Goal: Information Seeking & Learning: Learn about a topic

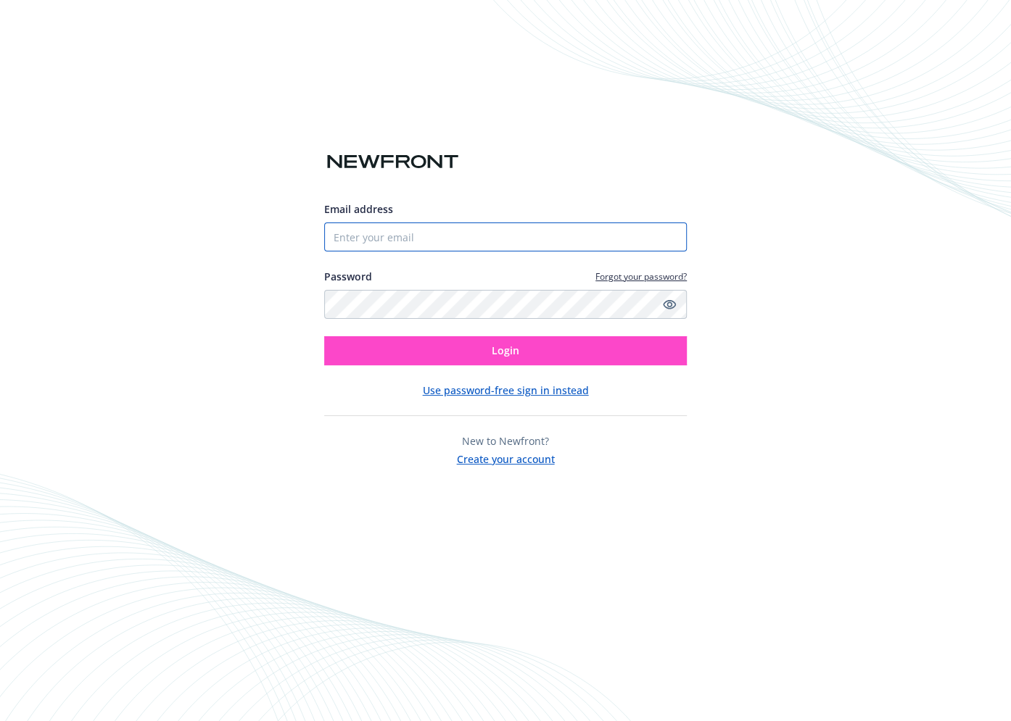
type input "[EMAIL_ADDRESS][DOMAIN_NAME]"
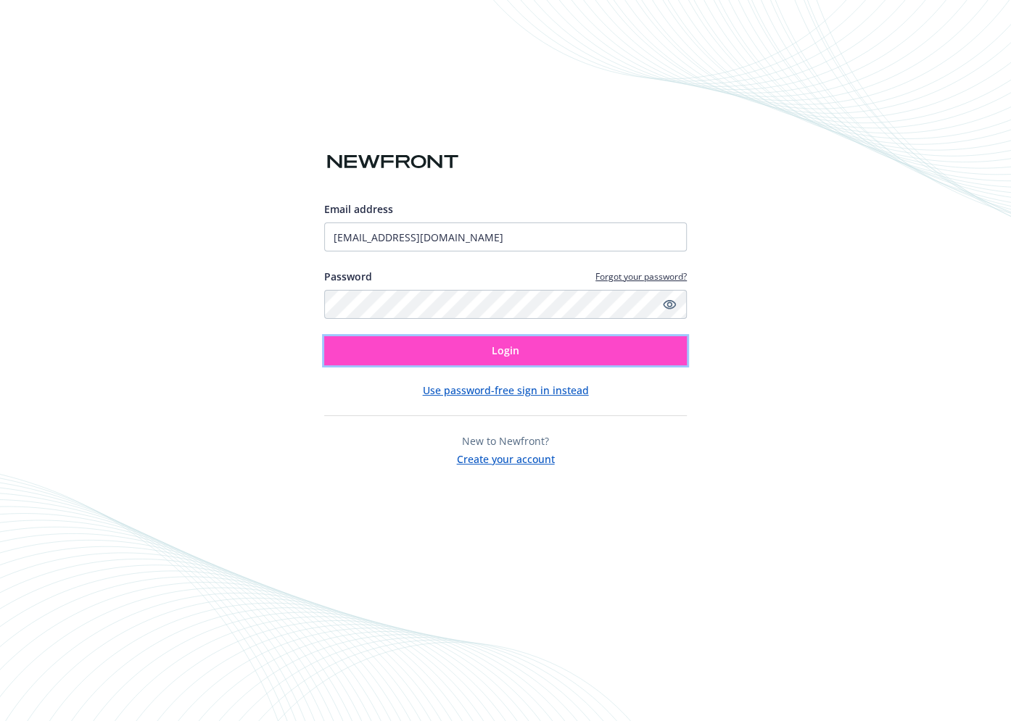
click at [507, 353] on span "Login" at bounding box center [506, 351] width 28 height 14
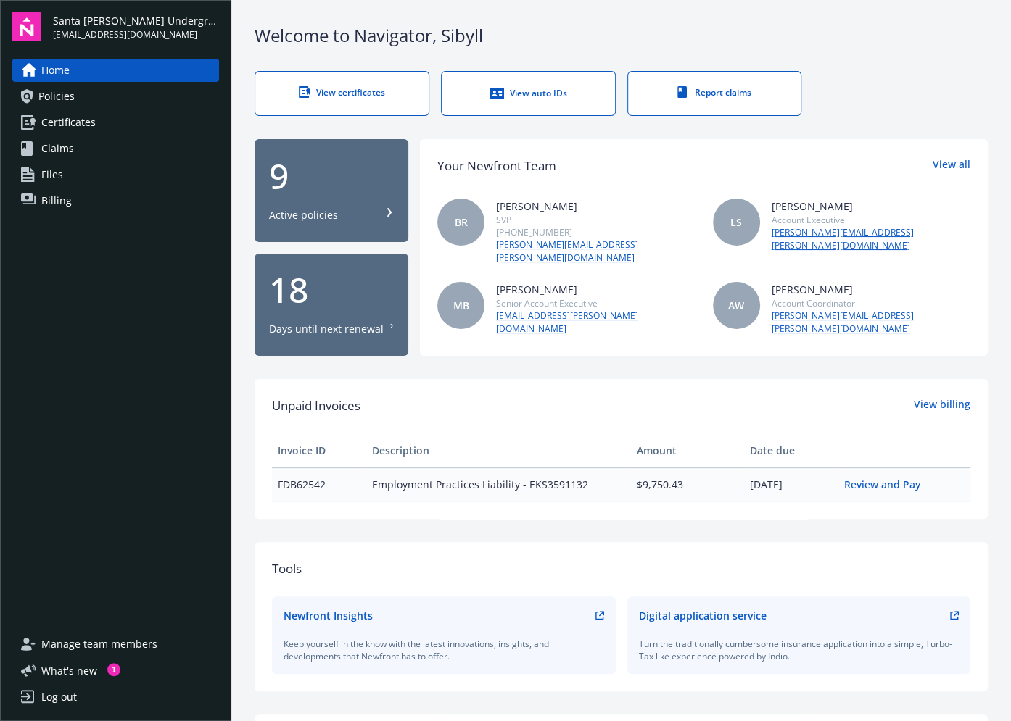
click at [50, 92] on span "Policies" at bounding box center [56, 96] width 36 height 23
